Goal: Task Accomplishment & Management: Complete application form

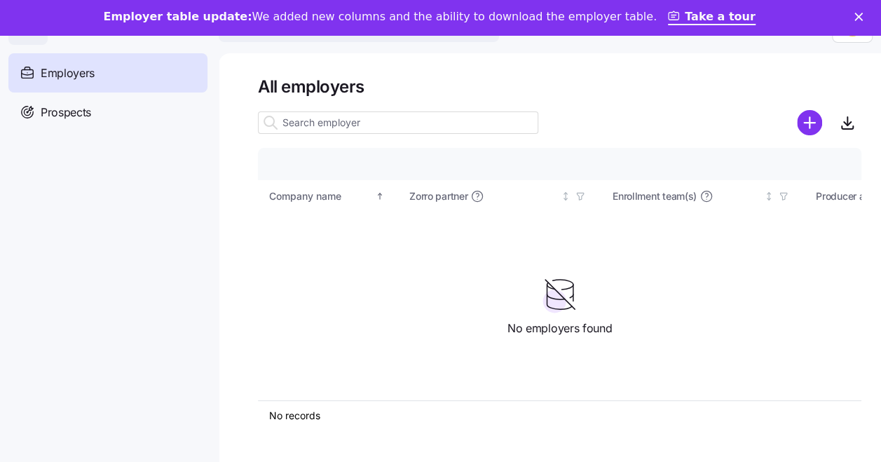
scroll to position [0, 11]
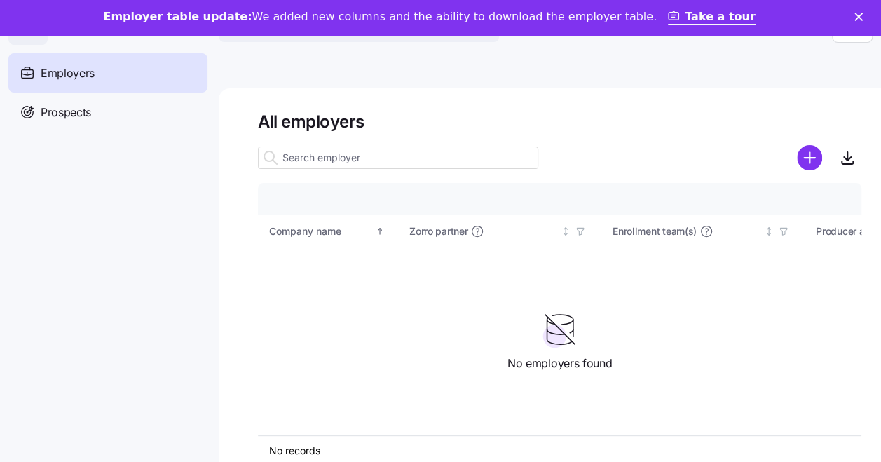
drag, startPoint x: 813, startPoint y: 67, endPoint x: 775, endPoint y: 17, distance: 62.5
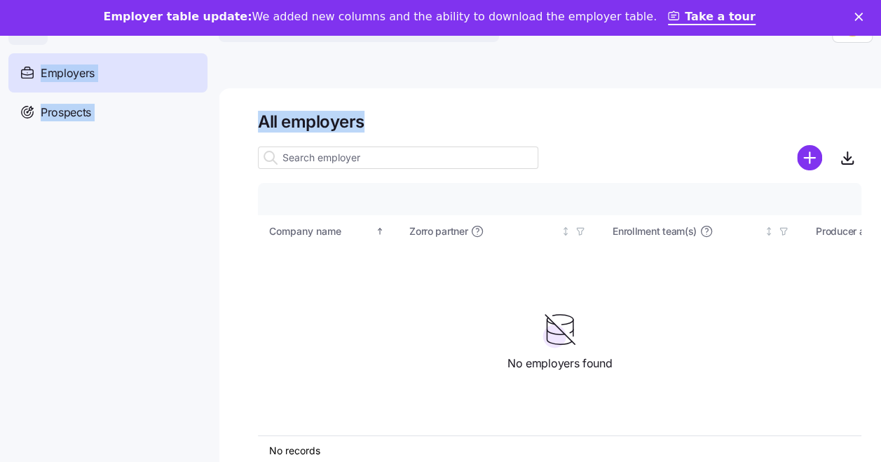
click at [737, 52] on main "All employers Company details Benefit status Company name Zorro partner Enrollm…" at bounding box center [440, 261] width 881 height 453
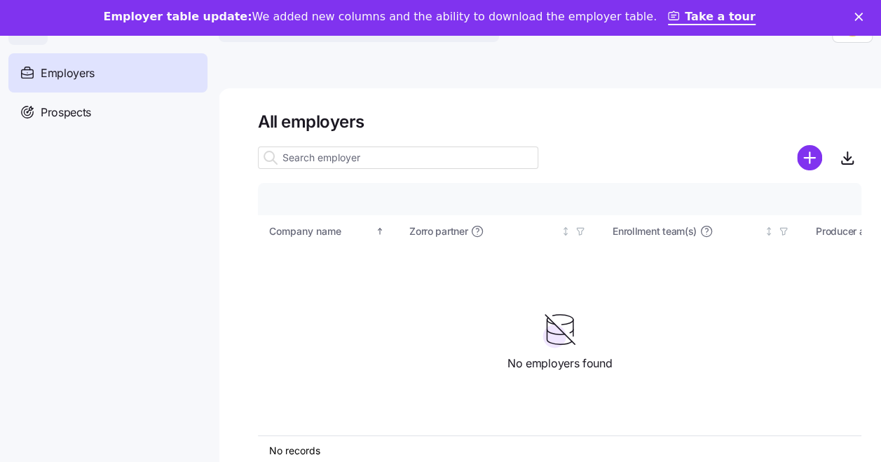
click at [862, 14] on div "Employer table update: We added new columns and the ability to download the emp…" at bounding box center [440, 18] width 881 height 24
click at [862, 17] on icon "Close" at bounding box center [858, 17] width 8 height 8
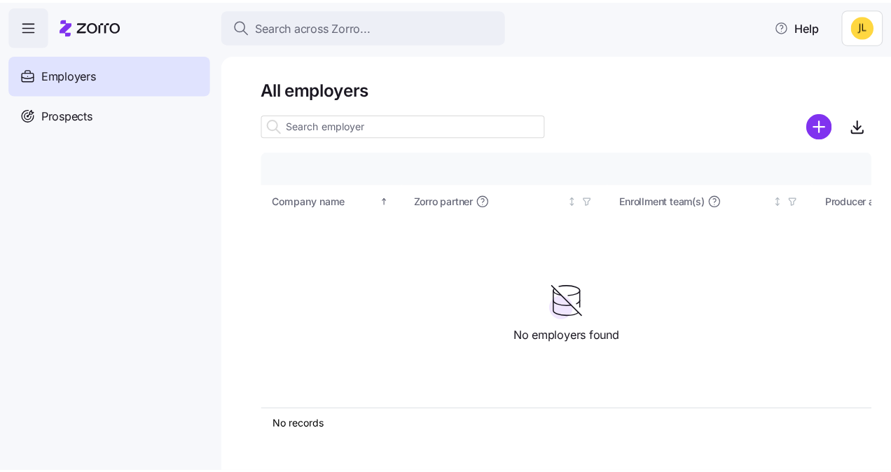
scroll to position [0, 0]
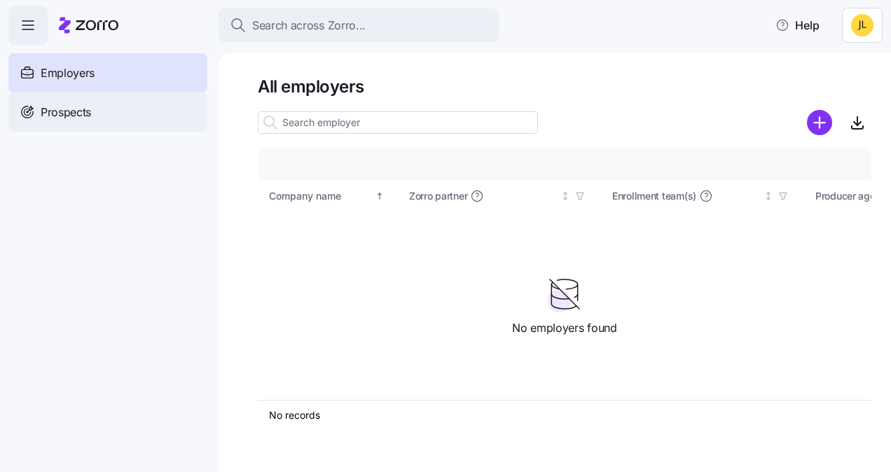
click at [144, 92] on div "Prospects" at bounding box center [107, 111] width 199 height 39
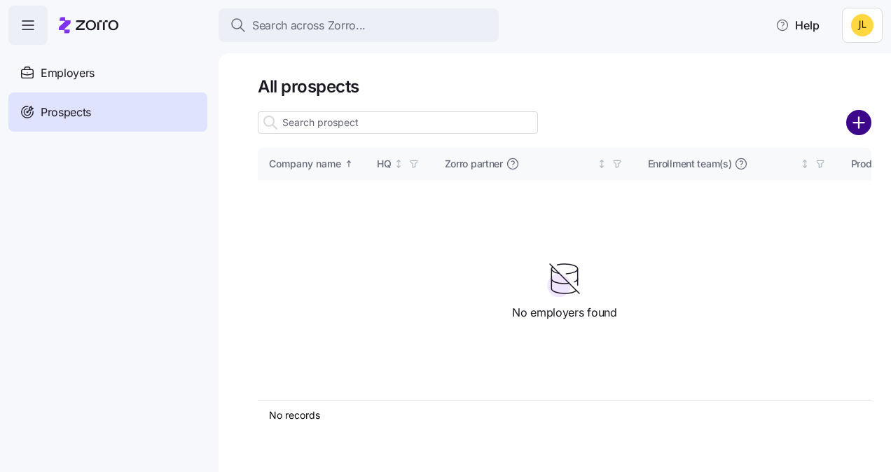
click at [862, 123] on icon "add icon" at bounding box center [858, 122] width 25 height 25
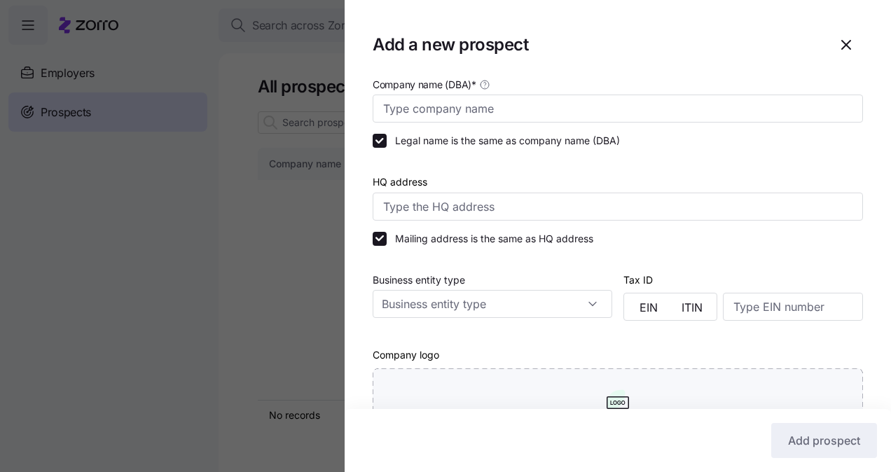
type input "Lockton - Founder Series"
click at [622, 113] on input "Company name (DBA) *" at bounding box center [618, 109] width 490 height 28
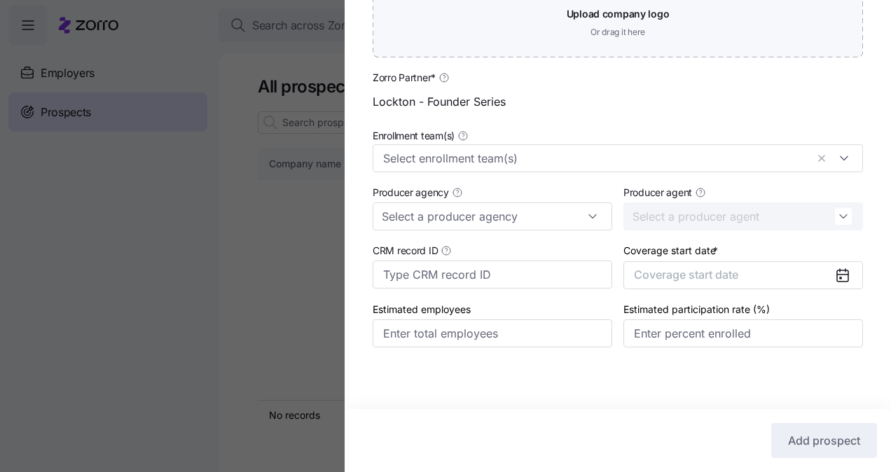
scroll to position [412, 0]
type input "HK Solutions"
click at [830, 158] on div at bounding box center [618, 158] width 490 height 28
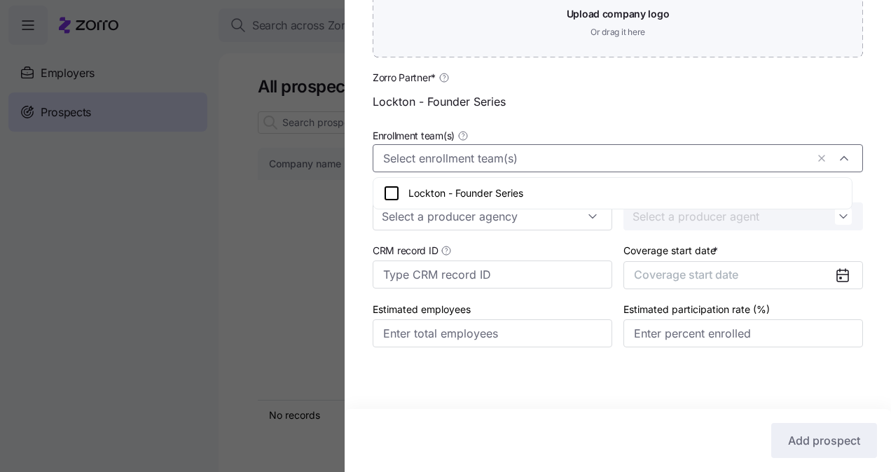
click at [717, 115] on div "Zorro Partner * Lockton - Founder Series" at bounding box center [618, 92] width 502 height 58
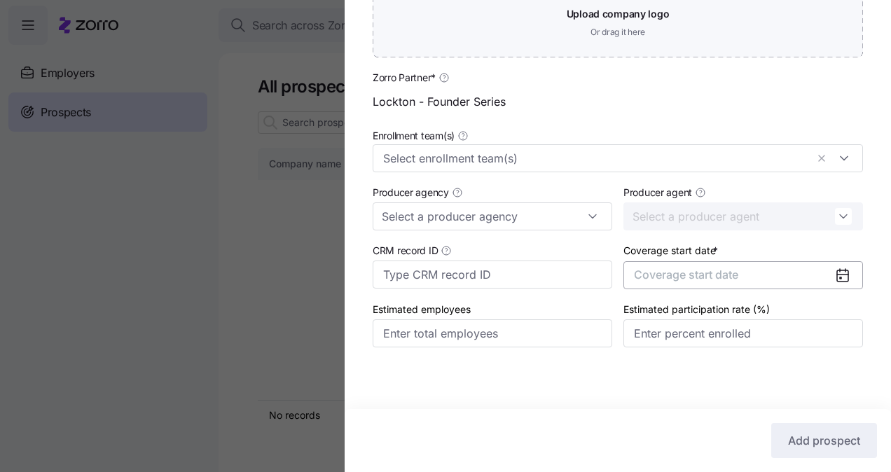
click at [753, 275] on button "Coverage start date" at bounding box center [743, 275] width 240 height 28
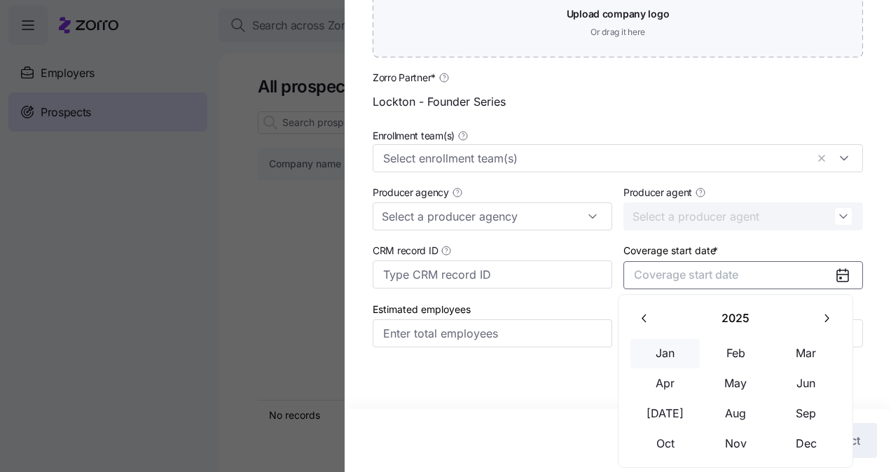
click at [668, 355] on button "Jan" at bounding box center [665, 353] width 70 height 29
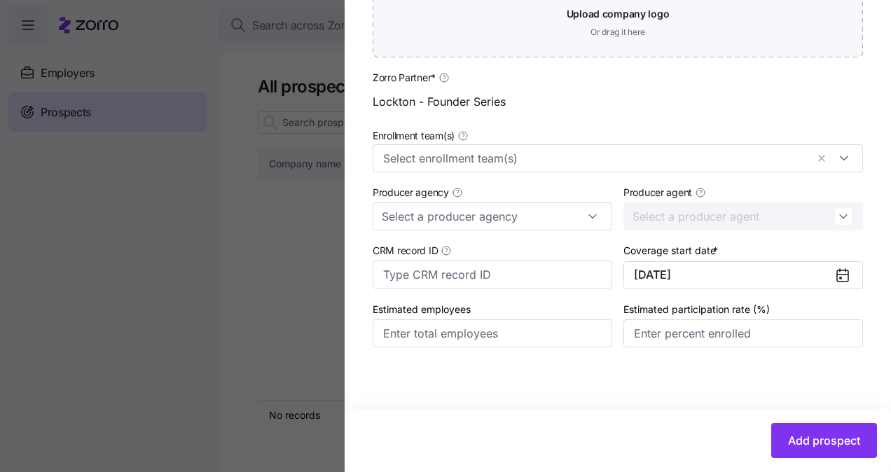
click at [837, 276] on icon at bounding box center [842, 275] width 11 height 11
click at [840, 277] on icon at bounding box center [840, 277] width 1 height 1
click at [696, 277] on button "01/01/2025" at bounding box center [743, 275] width 240 height 28
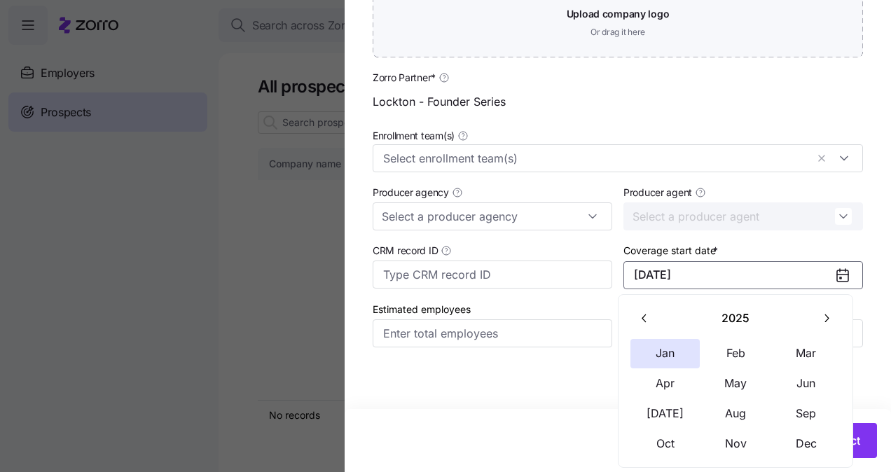
click at [642, 317] on icon "button" at bounding box center [644, 319] width 4 height 8
click at [834, 320] on button "button" at bounding box center [826, 317] width 29 height 29
click at [751, 438] on button "Nov" at bounding box center [736, 443] width 70 height 29
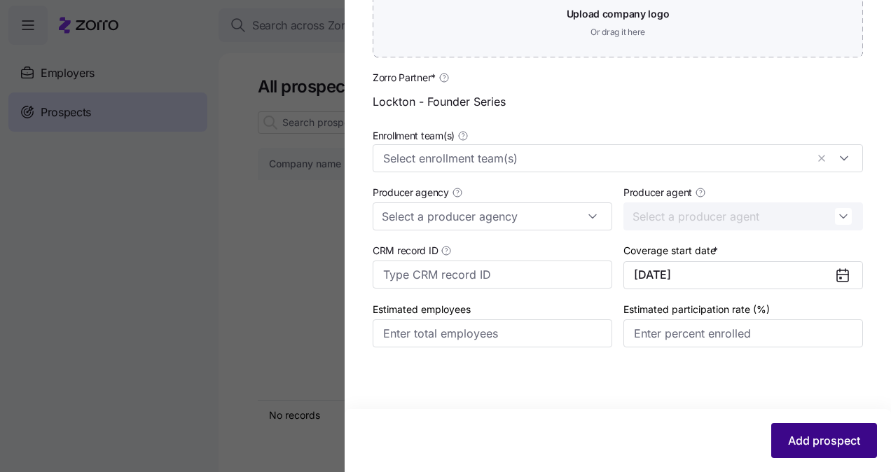
click at [792, 443] on span "Add prospect" at bounding box center [824, 440] width 72 height 17
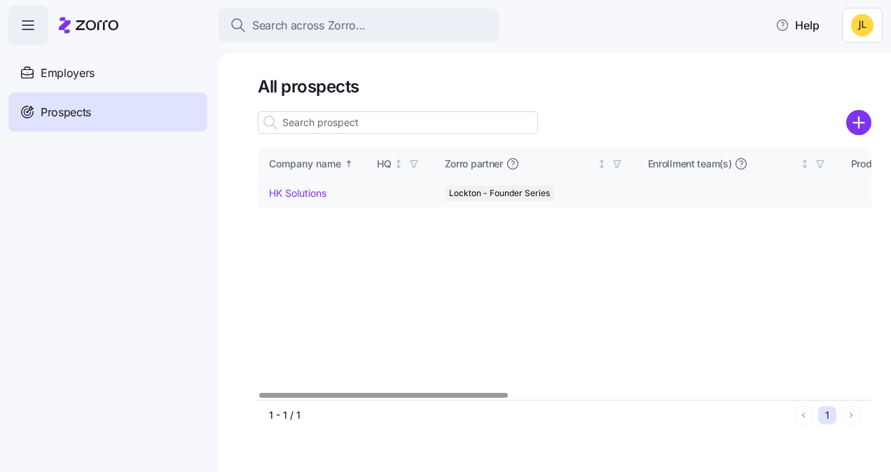
click at [312, 189] on link "HK Solutions" at bounding box center [297, 193] width 57 height 12
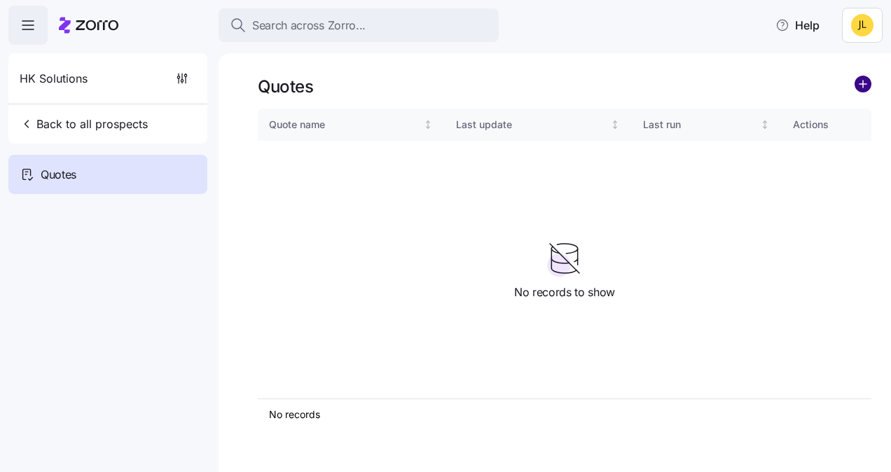
click at [861, 83] on circle "add icon" at bounding box center [862, 83] width 15 height 15
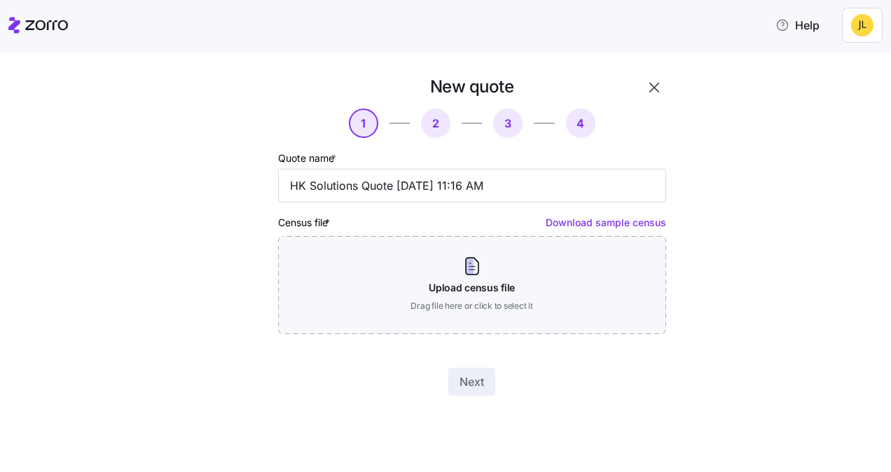
click at [591, 221] on link "Download sample census" at bounding box center [606, 222] width 120 height 12
